Goal: Task Accomplishment & Management: Use online tool/utility

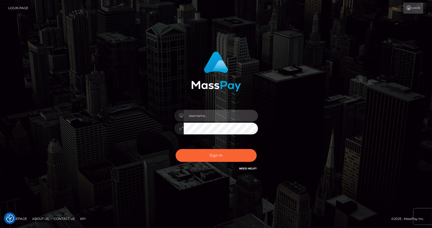
click at [206, 114] on input "text" at bounding box center [221, 116] width 74 height 12
type input "mgraber"
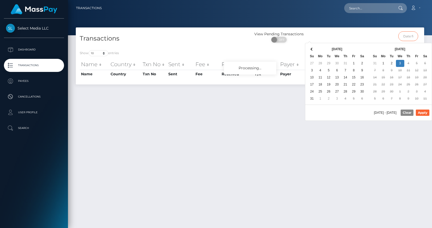
click at [409, 36] on input "text" at bounding box center [408, 36] width 20 height 10
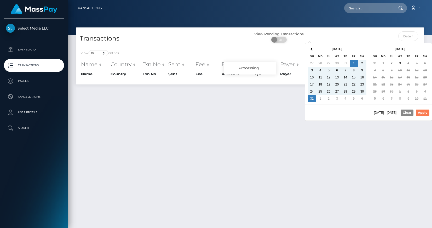
click at [424, 114] on button "Apply" at bounding box center [422, 112] width 14 height 6
type input "[DATE] - [DATE]"
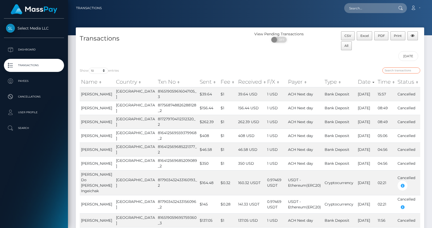
click at [401, 70] on input "search" at bounding box center [401, 70] width 38 height 6
type input "completed"
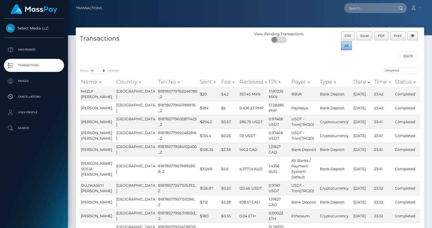
click at [347, 46] on span "All" at bounding box center [346, 46] width 4 height 4
